Goal: Check status: Check status

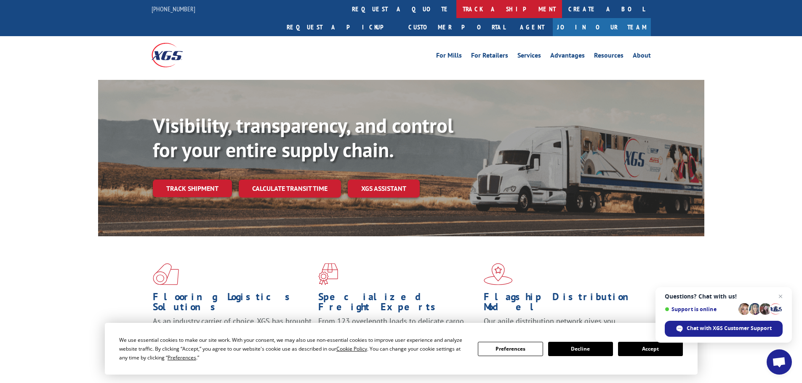
click at [456, 5] on link "track a shipment" at bounding box center [509, 9] width 106 height 18
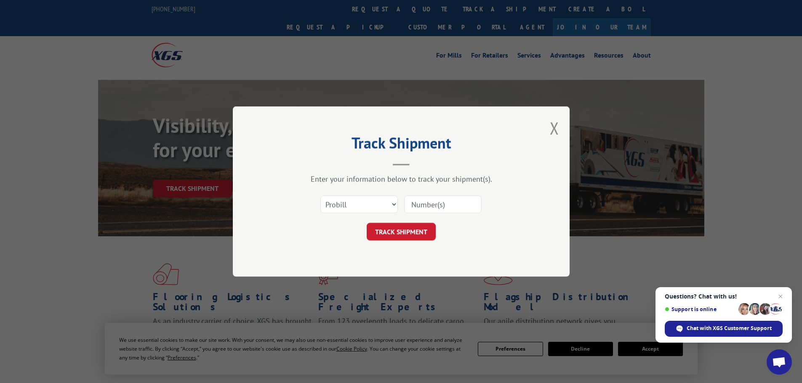
paste input "387997981"
type input "387997981"
click at [416, 230] on button "TRACK SHIPMENT" at bounding box center [401, 232] width 69 height 18
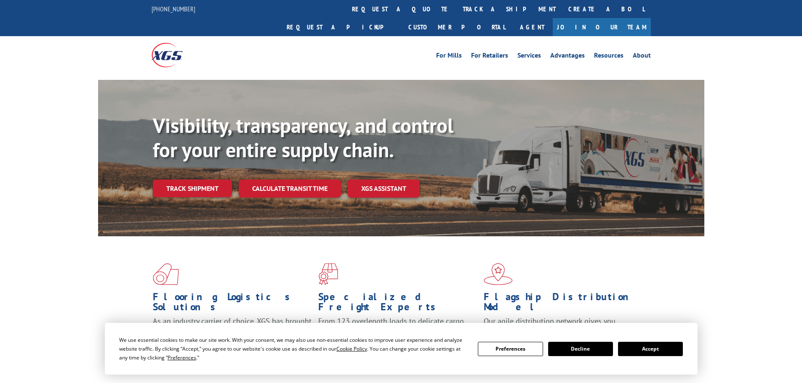
click at [456, 3] on link "track a shipment" at bounding box center [509, 9] width 106 height 18
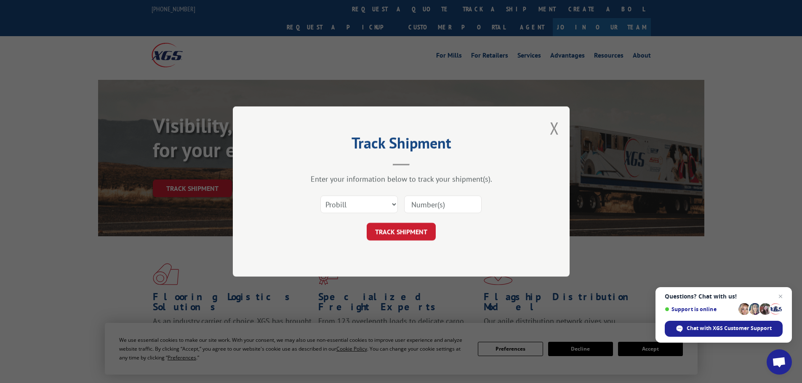
paste input "17518037"
type input "17518037"
click at [412, 232] on button "TRACK SHIPMENT" at bounding box center [401, 232] width 69 height 18
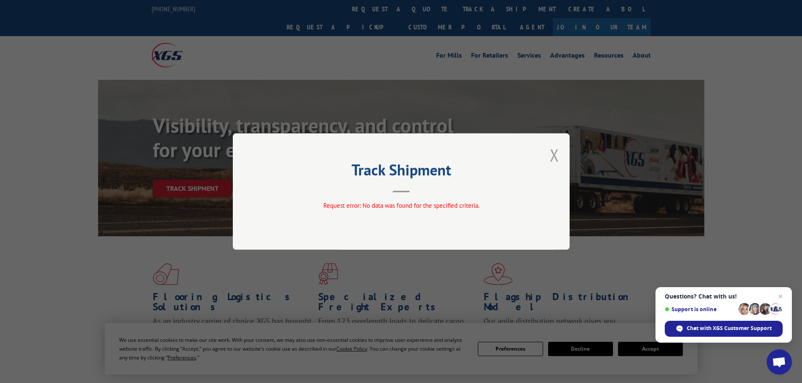
click at [554, 158] on button "Close modal" at bounding box center [554, 155] width 9 height 22
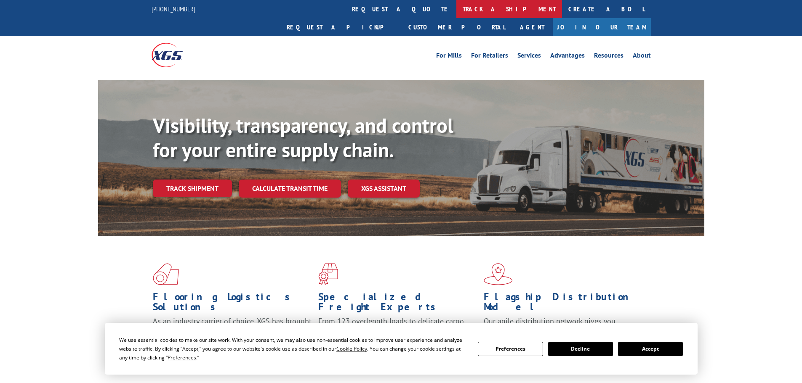
click at [456, 8] on link "track a shipment" at bounding box center [509, 9] width 106 height 18
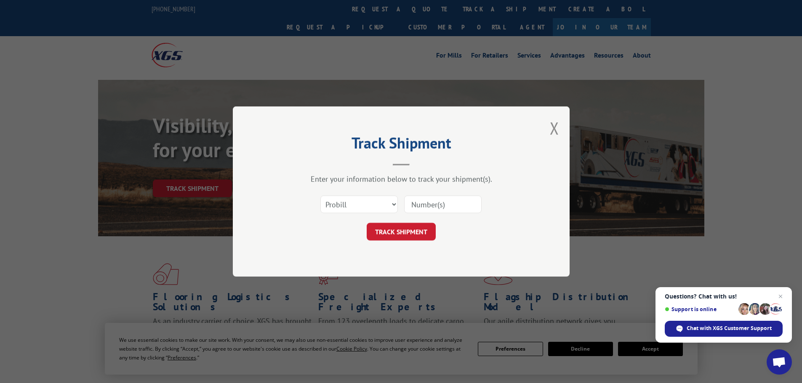
paste input "17518037"
type input "17518037"
click at [413, 231] on button "TRACK SHIPMENT" at bounding box center [401, 232] width 69 height 18
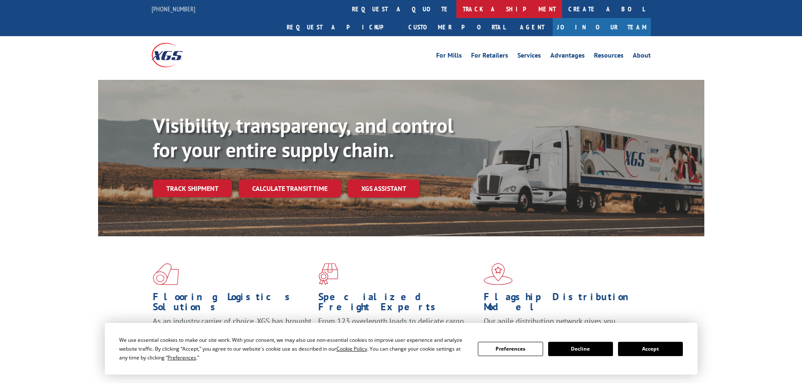
click at [456, 10] on link "track a shipment" at bounding box center [509, 9] width 106 height 18
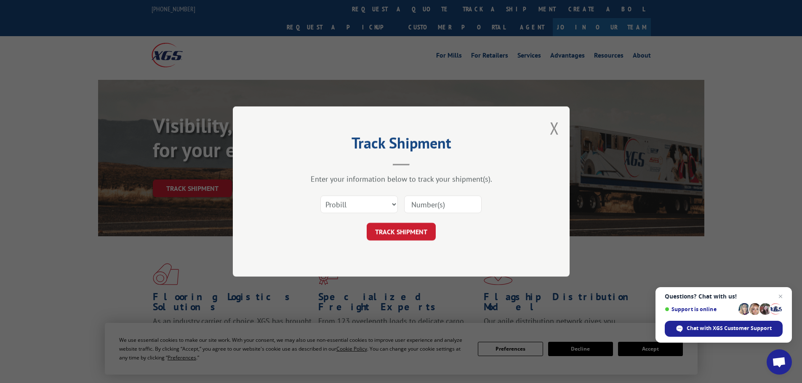
paste input "477629948408"
type input "477629948408"
click at [415, 230] on button "TRACK SHIPMENT" at bounding box center [401, 232] width 69 height 18
